Goal: Contribute content: Add original content to the website for others to see

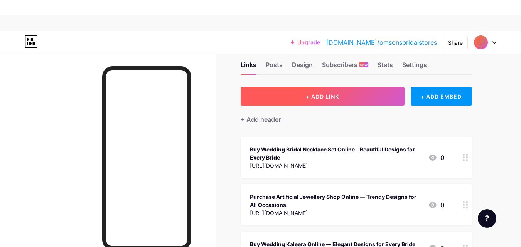
click at [314, 95] on span "+ ADD LINK" at bounding box center [322, 96] width 33 height 7
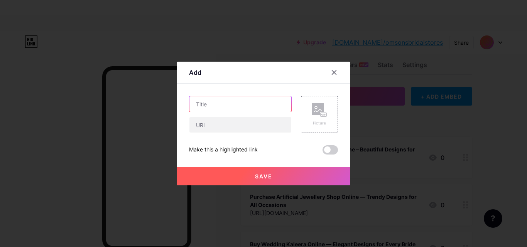
click at [243, 100] on input "text" at bounding box center [240, 103] width 102 height 15
paste input "Wedding Bridal Chuda and the Most Beautiful Bridal Chura Guide"
type input "Wedding Bridal Chuda and the Most Beautiful Bridal Chura Guide"
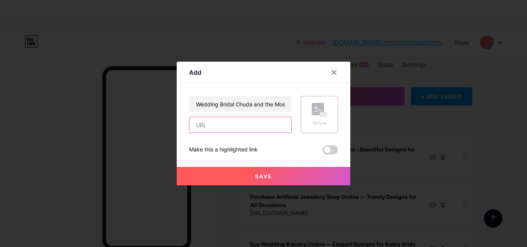
click at [233, 125] on input "text" at bounding box center [240, 124] width 102 height 15
paste input "[URL][DOMAIN_NAME]"
type input "[URL][DOMAIN_NAME]"
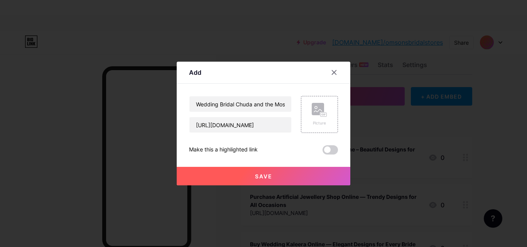
click at [248, 172] on button "Save" at bounding box center [264, 176] width 174 height 19
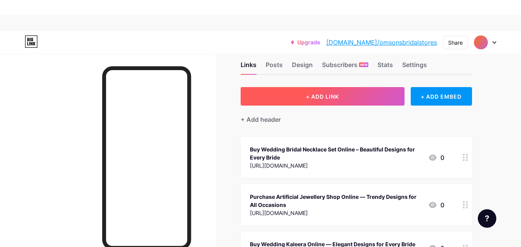
click at [335, 94] on span "+ ADD LINK" at bounding box center [322, 96] width 33 height 7
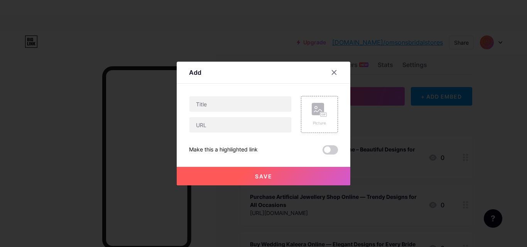
click at [261, 113] on div at bounding box center [240, 114] width 103 height 37
click at [258, 108] on input "text" at bounding box center [240, 103] width 102 height 15
paste input "[URL][DOMAIN_NAME]"
click at [247, 122] on input "text" at bounding box center [240, 124] width 102 height 15
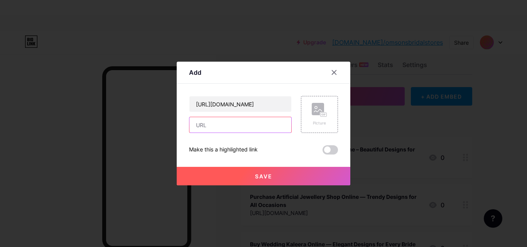
scroll to position [0, 0]
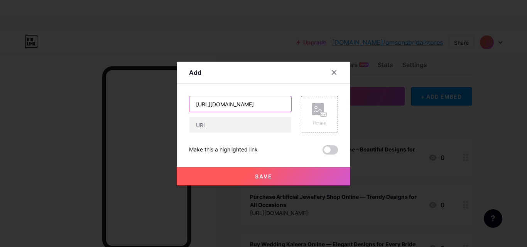
click at [232, 104] on input "[URL][DOMAIN_NAME]" at bounding box center [240, 103] width 102 height 15
paste input "Where to Buy Bridal Kaleera Online for Your Wedding Day?"
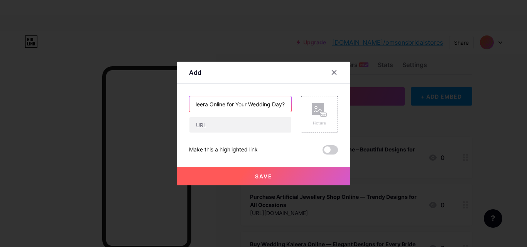
type input "Where to Buy Bridal Kaleera Online for Your Wedding Day?"
click at [250, 122] on input "text" at bounding box center [240, 124] width 102 height 15
paste input "[URL][DOMAIN_NAME]"
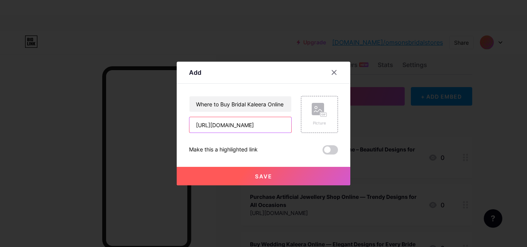
type input "[URL][DOMAIN_NAME]"
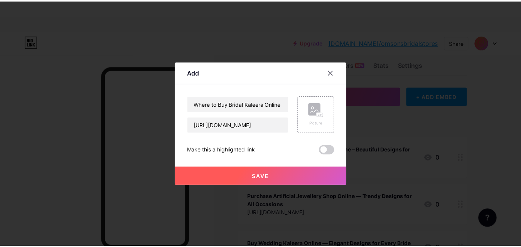
scroll to position [0, 0]
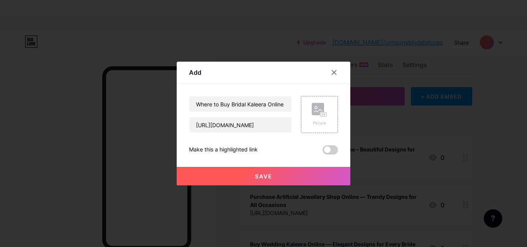
click at [269, 176] on span "Save" at bounding box center [263, 176] width 17 height 7
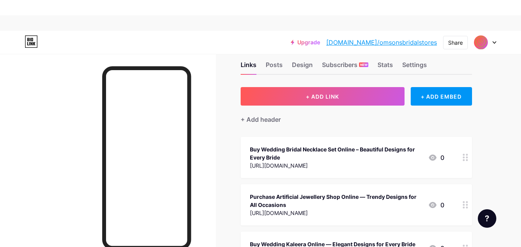
click at [419, 43] on link "[DOMAIN_NAME]/omsonsbridalstores" at bounding box center [381, 42] width 111 height 9
